Goal: Find specific page/section: Find specific page/section

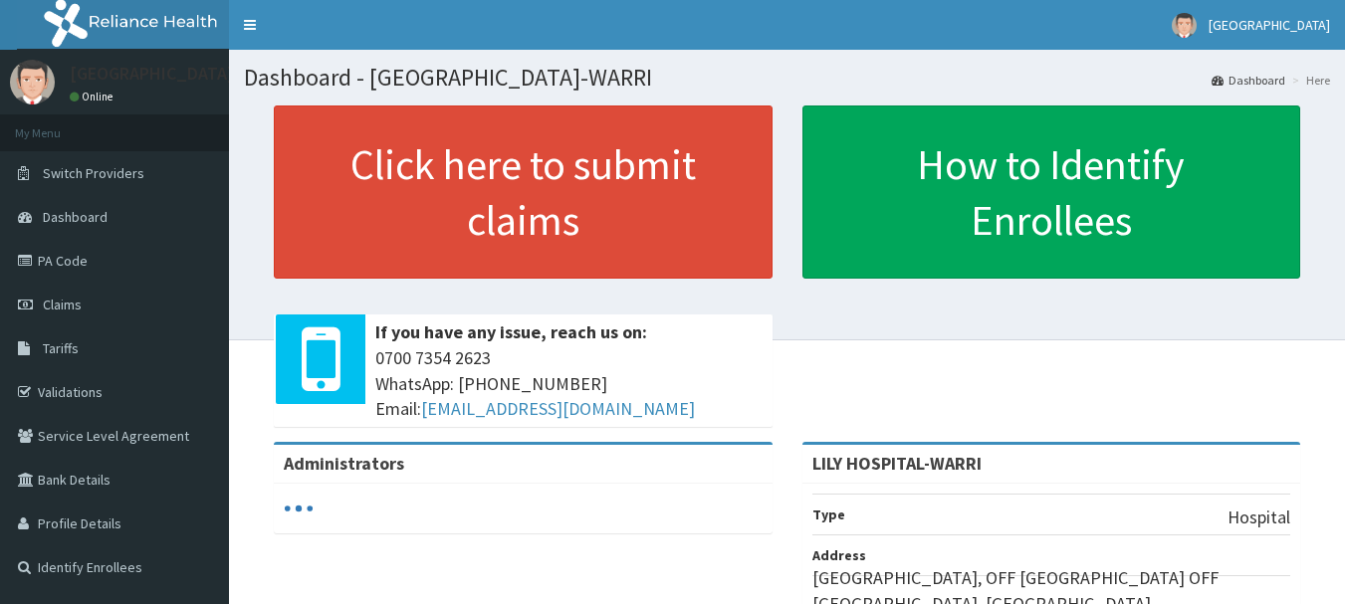
click at [105, 276] on link "PA Code" at bounding box center [114, 261] width 229 height 44
drag, startPoint x: 0, startPoint y: 0, endPoint x: 105, endPoint y: 276, distance: 295.2
click at [105, 276] on link "PA Code" at bounding box center [114, 261] width 229 height 44
click at [127, 216] on link "Dashboard" at bounding box center [114, 217] width 229 height 44
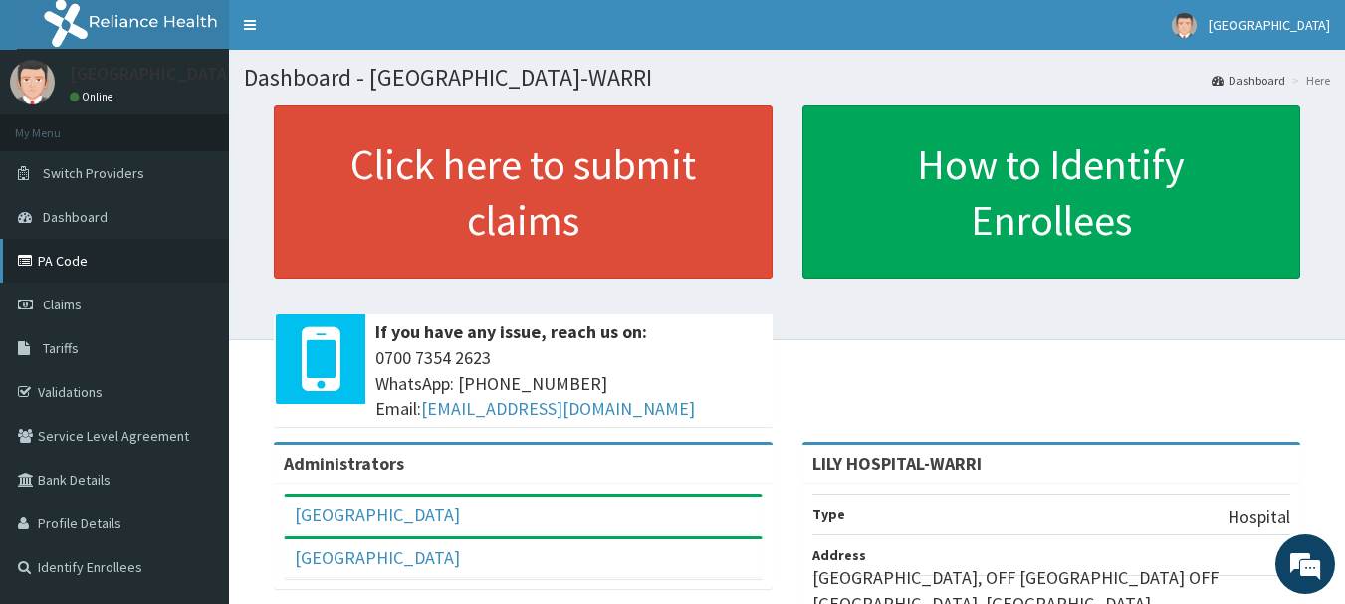
click at [110, 253] on link "PA Code" at bounding box center [114, 261] width 229 height 44
